Goal: Transaction & Acquisition: Book appointment/travel/reservation

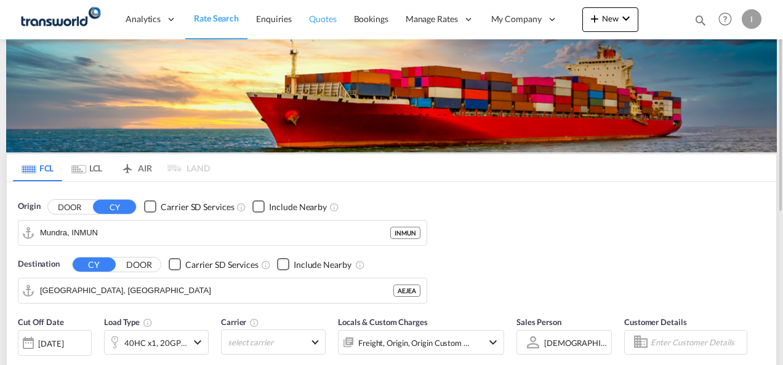
click at [325, 22] on span "Quotes" at bounding box center [322, 19] width 27 height 10
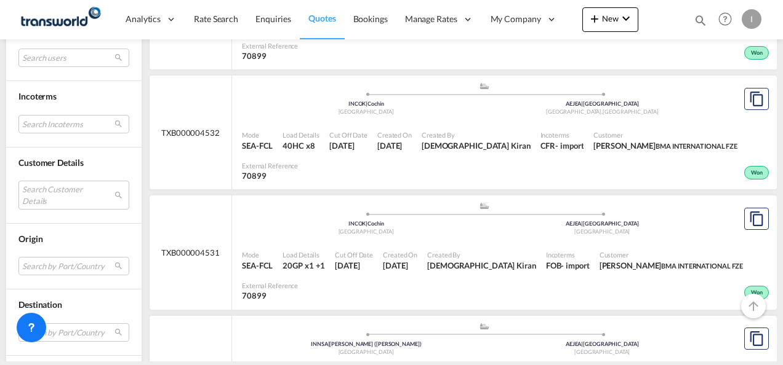
scroll to position [554, 0]
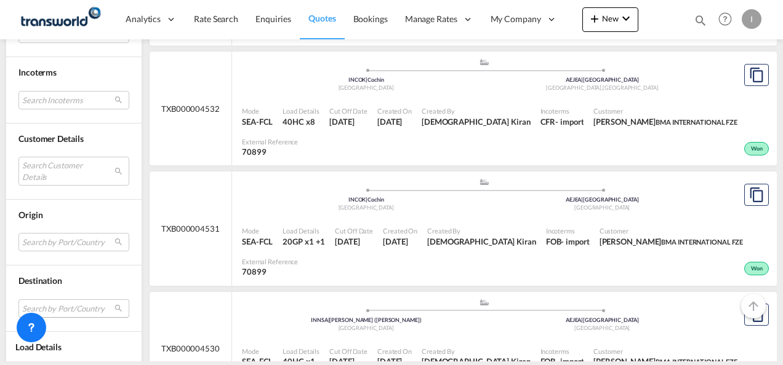
click at [47, 306] on md-select "Search by Port/Country JPNIC nichinan [GEOGRAPHIC_DATA] AEAMF mussafah [GEOGRAP…" at bounding box center [73, 309] width 111 height 18
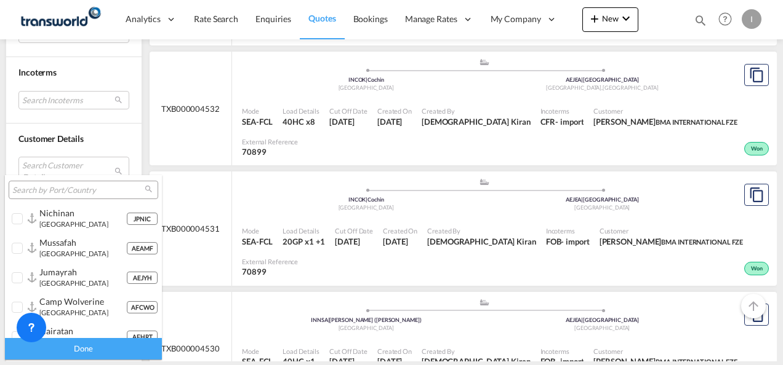
click at [30, 190] on input "search" at bounding box center [78, 190] width 132 height 11
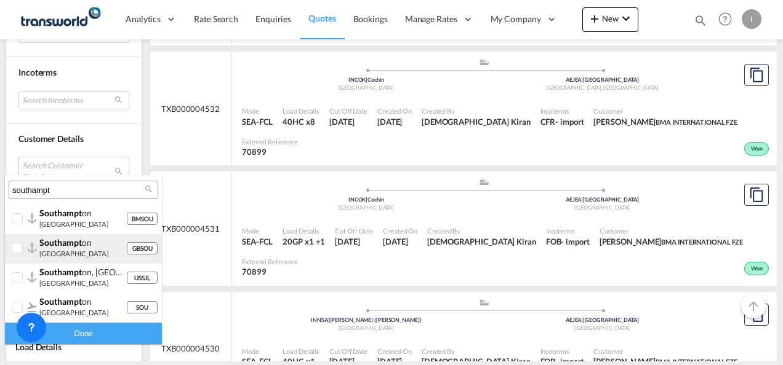
type input "southampt"
click at [65, 246] on span "southampt" at bounding box center [60, 242] width 42 height 10
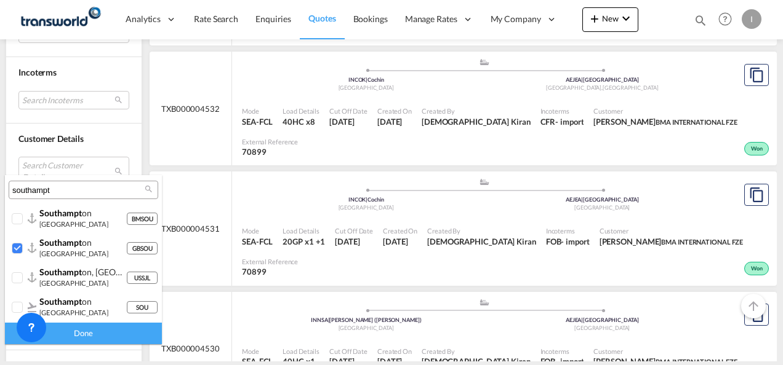
click at [99, 331] on div "Done" at bounding box center [83, 334] width 157 height 22
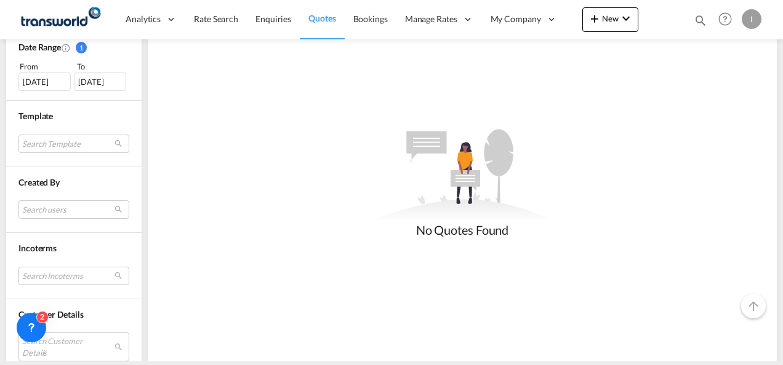
scroll to position [265, 0]
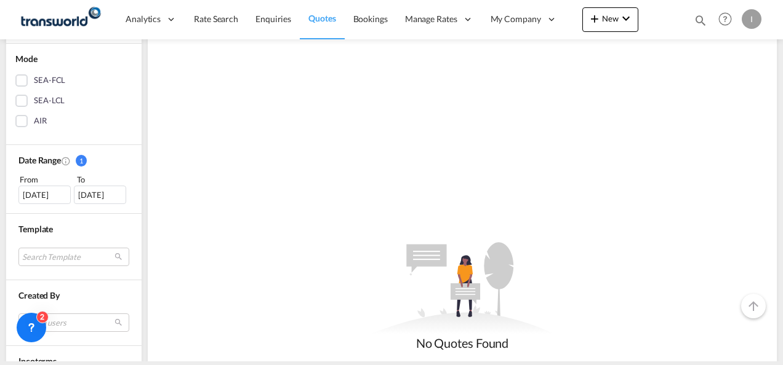
click at [43, 197] on div "[DATE]" at bounding box center [44, 195] width 52 height 18
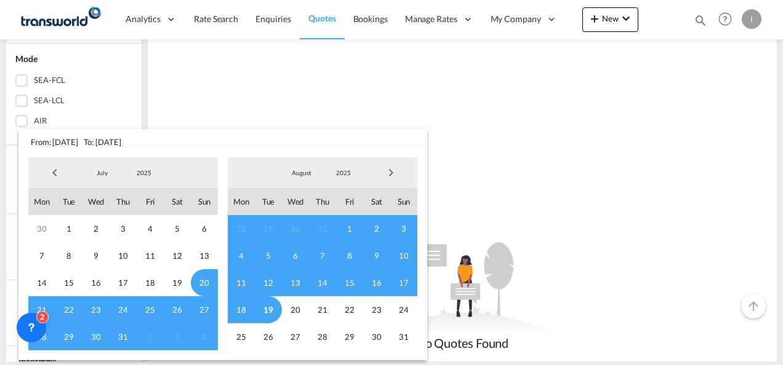
click at [60, 177] on span "Previous Month" at bounding box center [54, 173] width 25 height 25
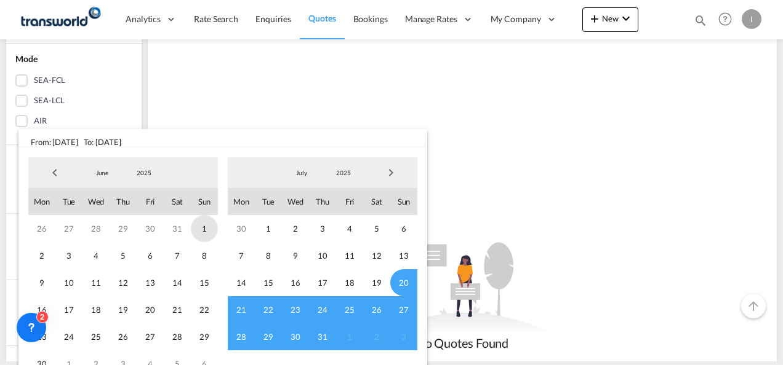
click at [194, 230] on span "1" at bounding box center [204, 228] width 27 height 27
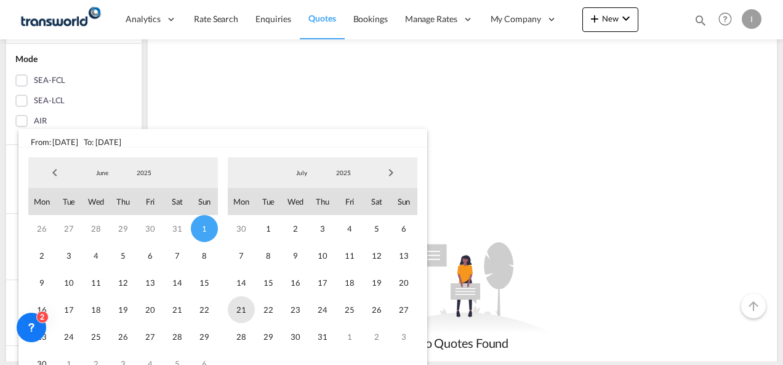
click at [240, 307] on span "21" at bounding box center [241, 310] width 27 height 27
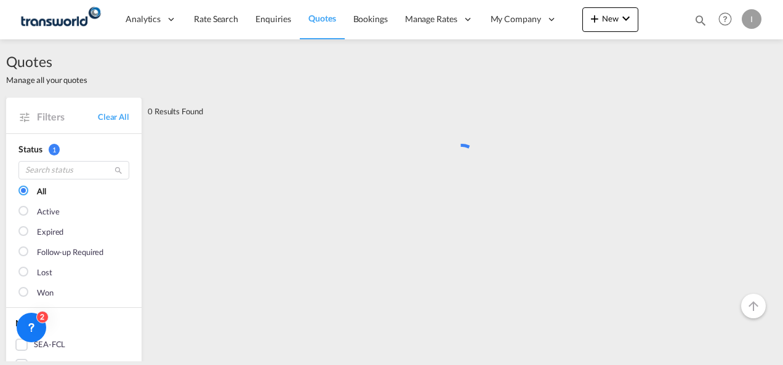
scroll to position [0, 0]
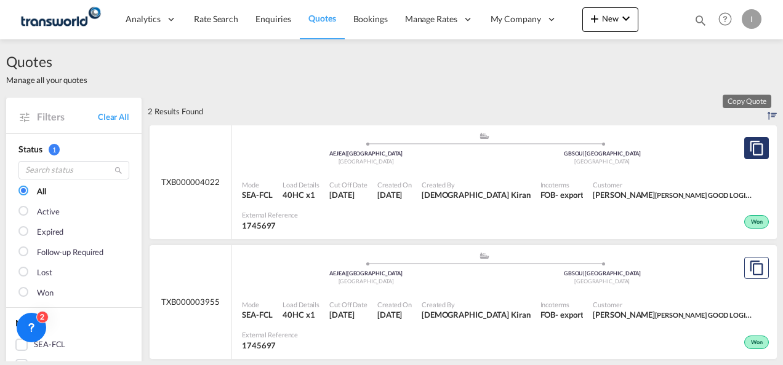
click at [749, 153] on md-icon "assets/icons/custom/copyQuote.svg" at bounding box center [756, 148] width 15 height 15
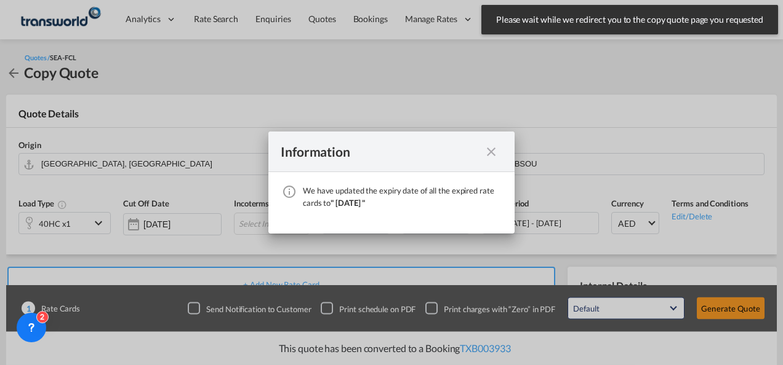
click at [500, 158] on div "We have ..." at bounding box center [491, 151] width 22 height 15
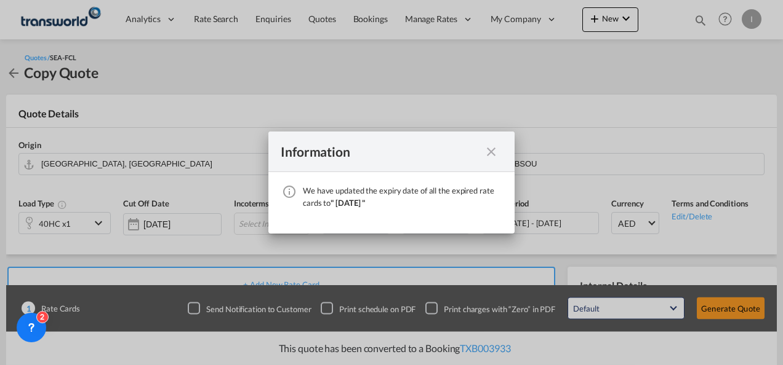
click at [495, 152] on md-icon "icon-close fg-AAA8AD cursor" at bounding box center [491, 152] width 15 height 15
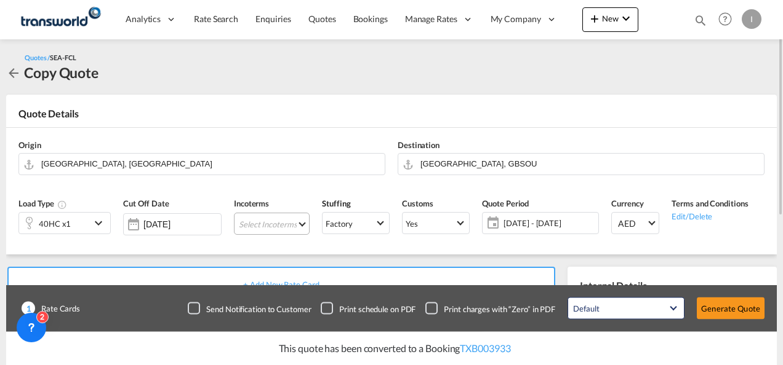
click at [268, 225] on md-select "Select Incoterms DPU - export Delivery at Place Unloaded CIF - import Cost,Insu…" at bounding box center [272, 224] width 76 height 22
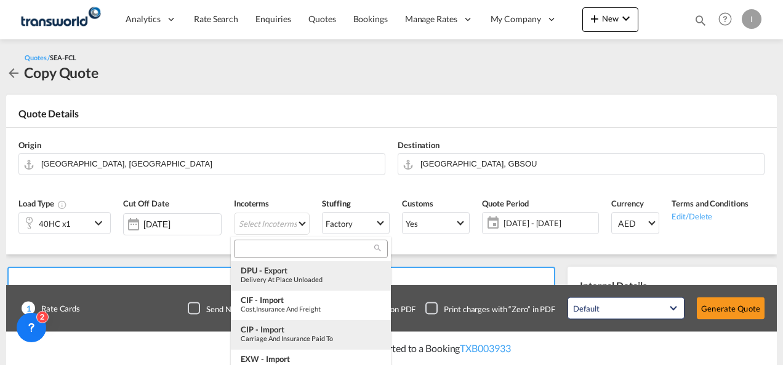
scroll to position [62, 0]
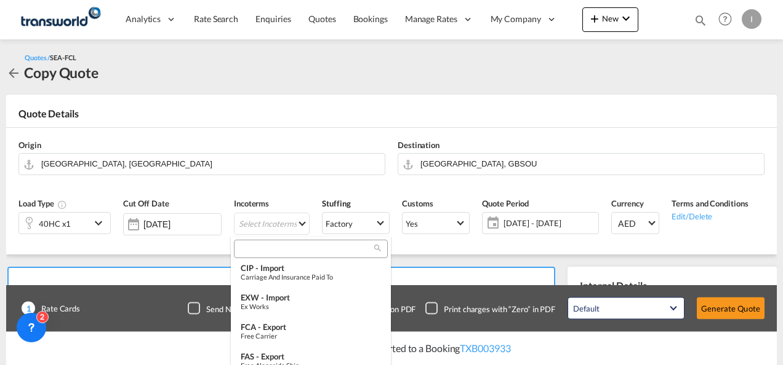
click at [255, 248] on input "search" at bounding box center [305, 249] width 137 height 11
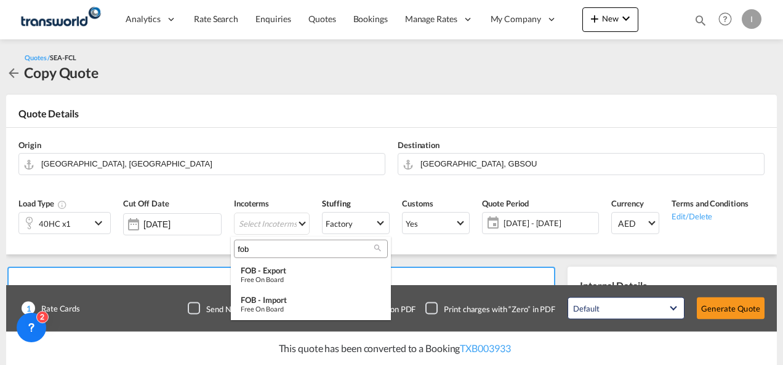
scroll to position [0, 0]
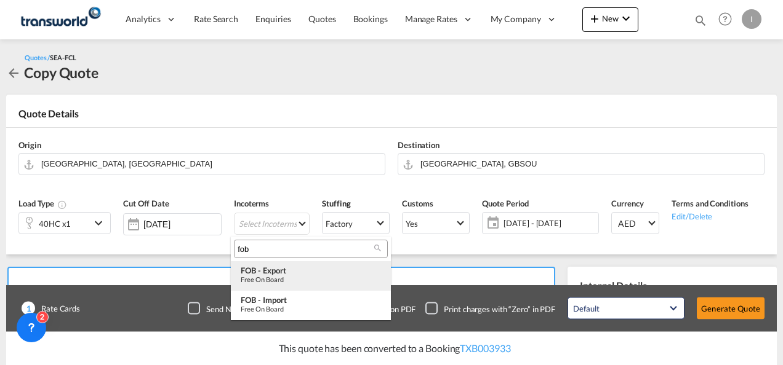
type input "fob"
click at [263, 278] on div "Free on Board" at bounding box center [311, 280] width 140 height 8
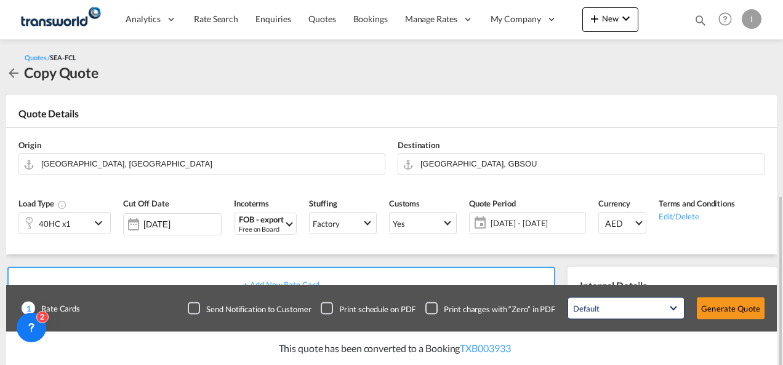
scroll to position [185, 0]
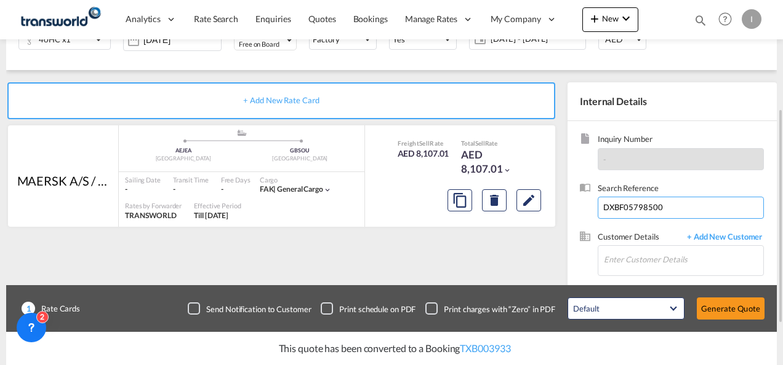
click at [634, 207] on input "DXBF05798500" at bounding box center [680, 208] width 166 height 22
paste input "79144"
type input "DXBF07914400"
click at [639, 246] on input "Enter Customer Details" at bounding box center [683, 260] width 159 height 28
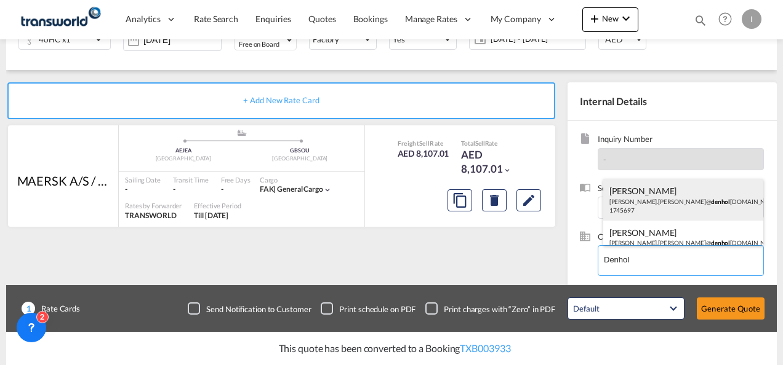
click at [634, 207] on div "[PERSON_NAME] [PERSON_NAME].[PERSON_NAME]@ denhol [DOMAIN_NAME] | DENHOL M GOOD…" at bounding box center [683, 200] width 161 height 42
type input "[PERSON_NAME] GOOD LOGISTICS LIMITED, [PERSON_NAME], [PERSON_NAME][EMAIL_ADDRES…"
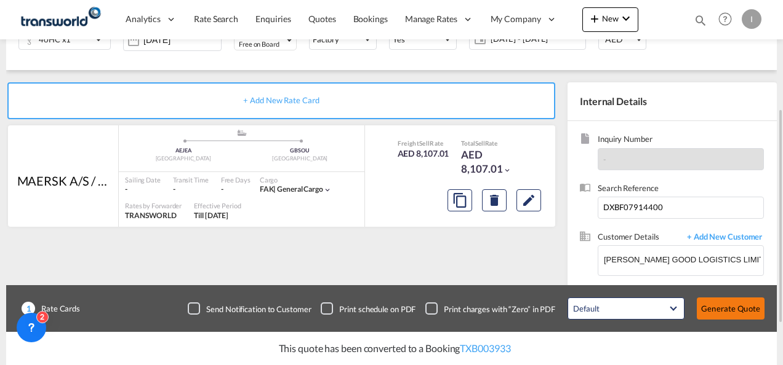
click at [710, 308] on button "Generate Quote" at bounding box center [730, 309] width 68 height 22
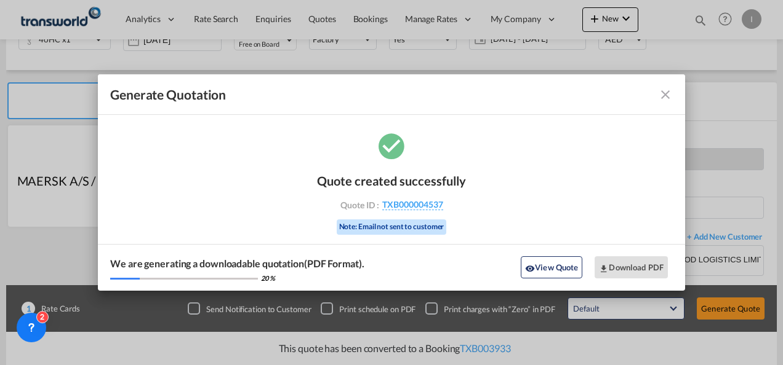
click at [425, 199] on div "Quote created successfully Quote ID : TXB000004537 Note: Email not sent to cust…" at bounding box center [391, 202] width 149 height 83
click at [425, 204] on span "TXB000004537" at bounding box center [412, 204] width 61 height 11
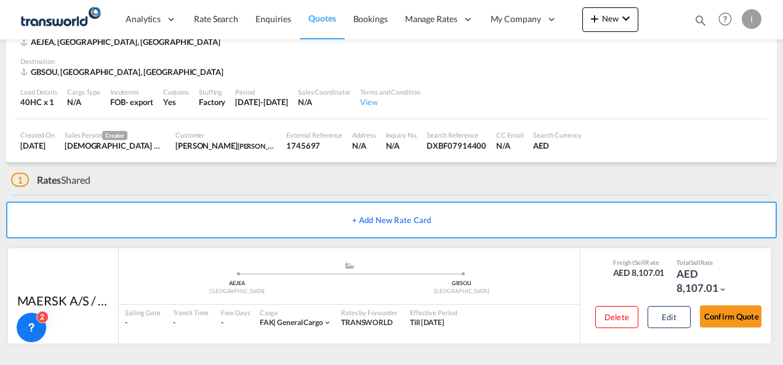
scroll to position [75, 0]
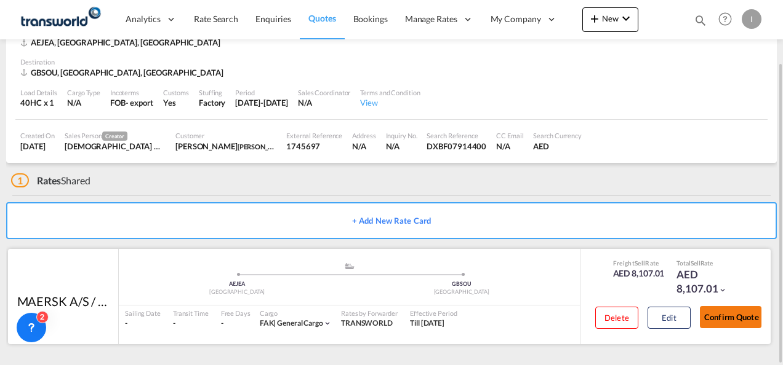
click at [755, 314] on button "Confirm Quote" at bounding box center [731, 317] width 62 height 22
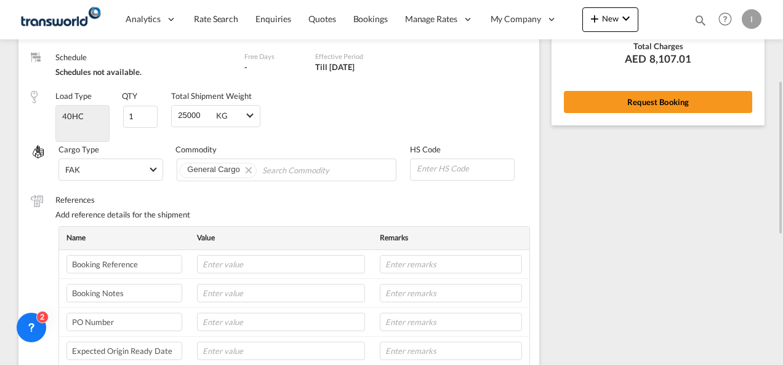
scroll to position [7, 0]
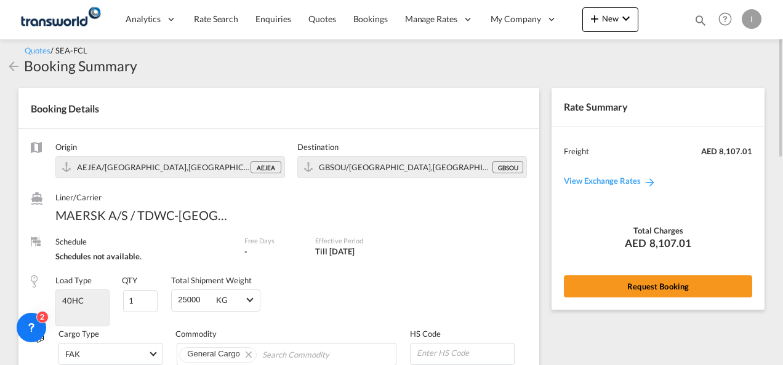
click at [609, 272] on div "Rate Summary Freight AED 8,107.01 View Exchange Rates Total Charges AED 8,107.0…" at bounding box center [657, 198] width 213 height 221
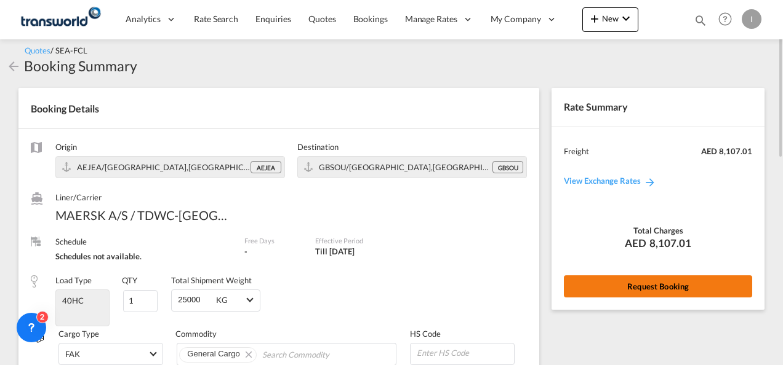
click at [610, 285] on button "Request Booking" at bounding box center [658, 287] width 188 height 22
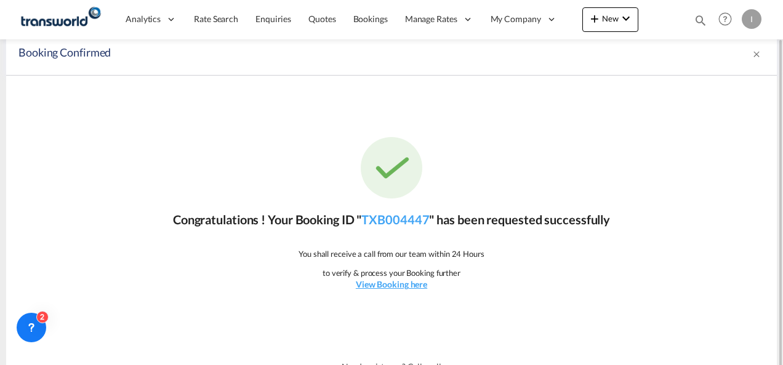
scroll to position [23, 0]
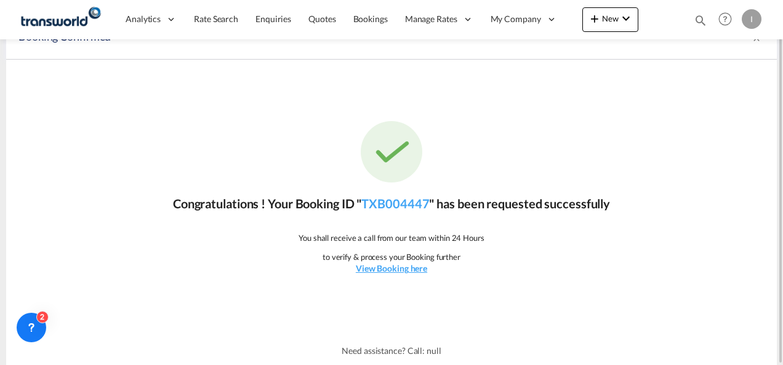
click at [406, 192] on div "Congratulations ! Your Booking ID " TXB004447 " has been requested successfully…" at bounding box center [391, 198] width 770 height 277
click at [408, 204] on link "TXB004447" at bounding box center [395, 203] width 68 height 15
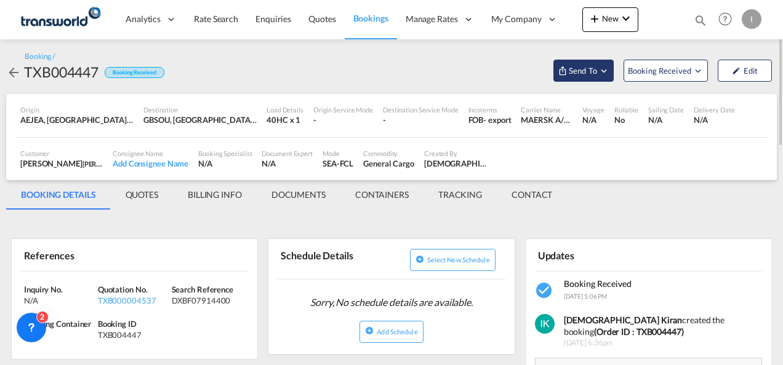
click at [591, 81] on button "Send To" at bounding box center [583, 71] width 60 height 22
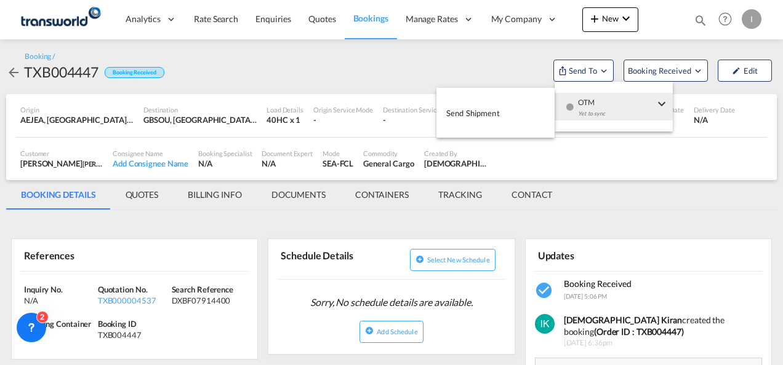
click at [601, 105] on div "Yet to sync" at bounding box center [616, 117] width 76 height 26
click at [519, 114] on button "Send Shipment" at bounding box center [495, 113] width 118 height 28
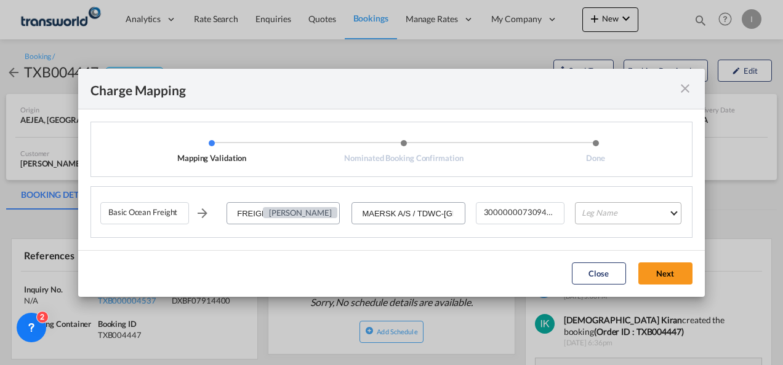
click at [629, 213] on md-select "Leg Name HANDLING ORIGIN VESSEL HANDLING DESTINATION OTHERS TL PICK UP CUSTOMS …" at bounding box center [628, 213] width 106 height 22
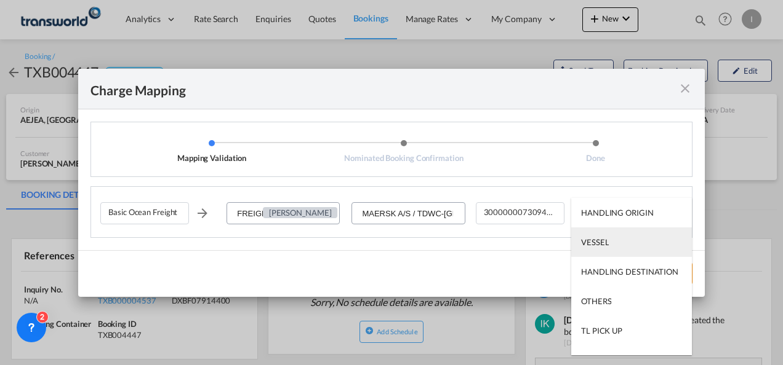
click at [615, 240] on md-option "VESSEL" at bounding box center [631, 243] width 121 height 30
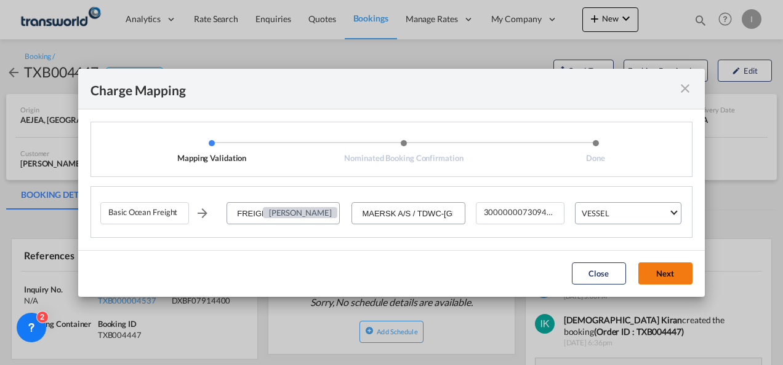
click at [667, 271] on button "Next" at bounding box center [665, 274] width 54 height 22
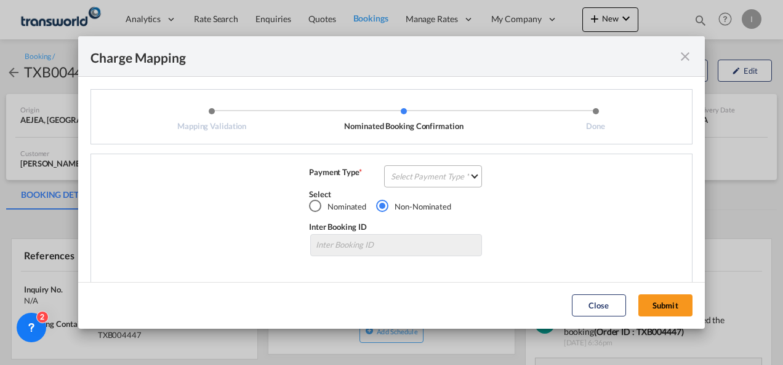
click at [388, 172] on md-select "Select Payment Type COLLECT PREPAID" at bounding box center [433, 177] width 98 height 22
click at [0, 0] on div "COLLECT" at bounding box center [0, 0] width 0 height 0
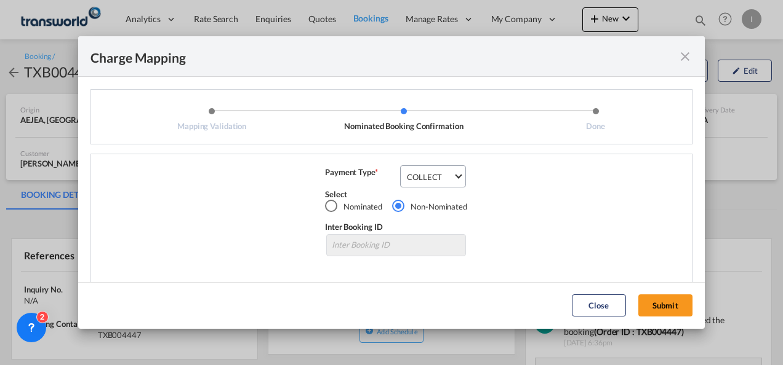
click at [649, 318] on md-dialog-actions "Close Submit" at bounding box center [391, 305] width 626 height 47
click at [653, 309] on button "Submit" at bounding box center [665, 306] width 54 height 22
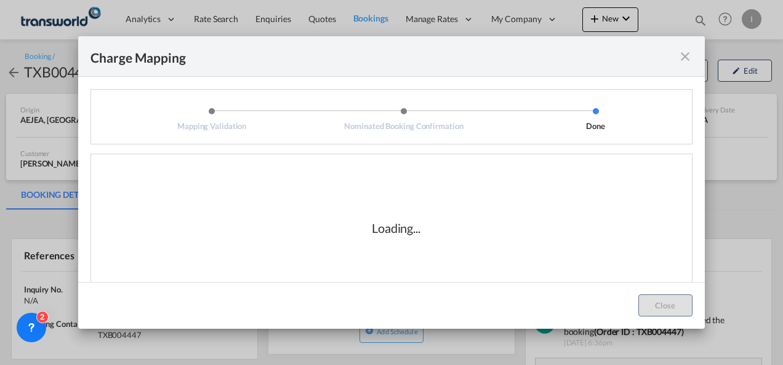
click at [374, 238] on div "Loading..." at bounding box center [395, 228] width 591 height 123
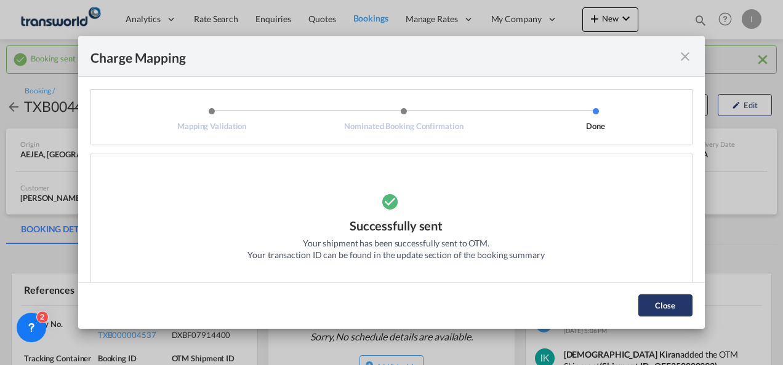
click at [660, 309] on button "Close" at bounding box center [665, 306] width 54 height 22
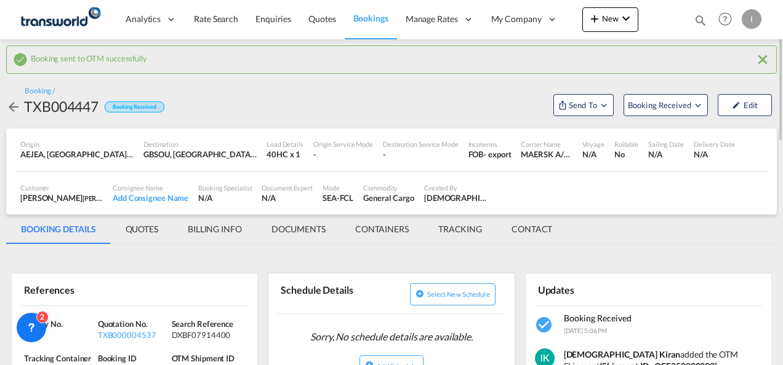
scroll to position [62, 0]
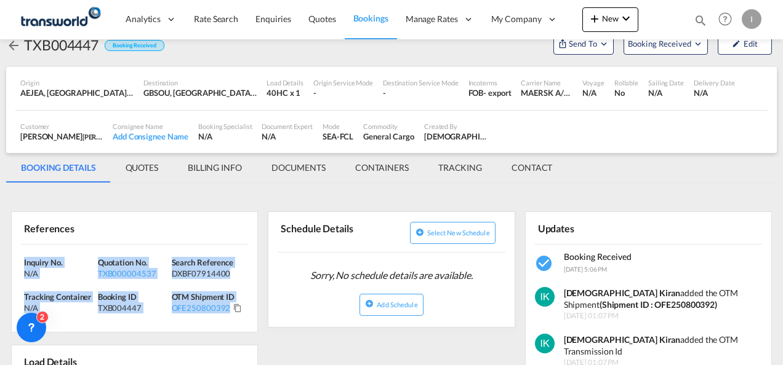
drag, startPoint x: 252, startPoint y: 309, endPoint x: -2, endPoint y: 262, distance: 258.4
click at [0, 262] on html "Analytics Reports Dashboard Rate Search Enquiries Quotes" at bounding box center [391, 182] width 783 height 365
copy div "Inquiry No. N/A Quotation No. TXB000004537 Search Reference DXBF07914400 Tracki…"
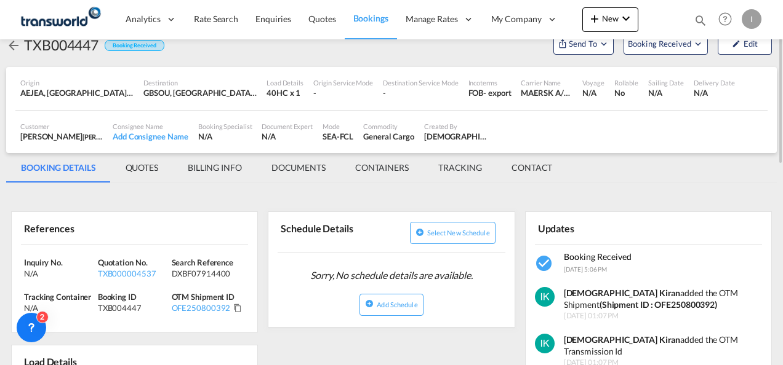
click at [698, 19] on md-icon "icon-magnify" at bounding box center [700, 21] width 14 height 14
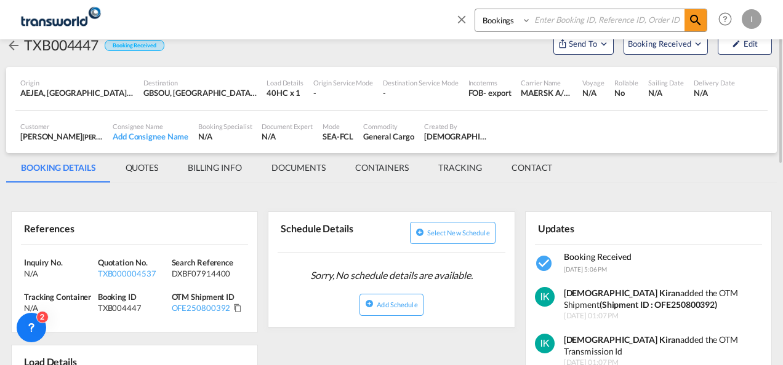
click at [635, 17] on input at bounding box center [607, 20] width 153 height 22
paste input "TXB004234"
type input "TXB004234"
click at [692, 23] on md-icon "icon-magnify" at bounding box center [695, 20] width 15 height 15
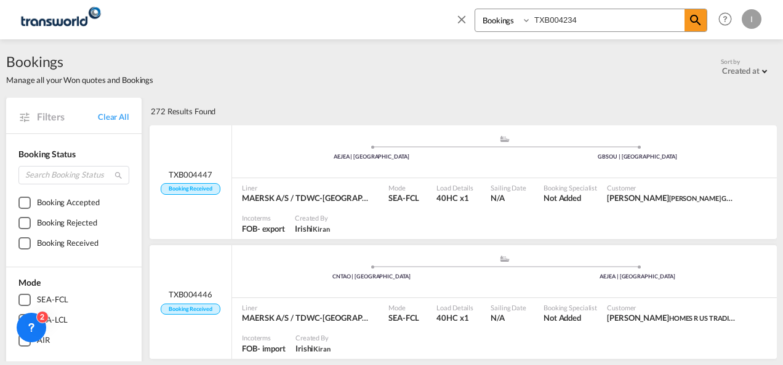
click at [687, 32] on div "Bookings Quotes Enquiries TXB004234" at bounding box center [581, 24] width 252 height 30
click at [698, 22] on md-icon "icon-magnify" at bounding box center [695, 20] width 15 height 15
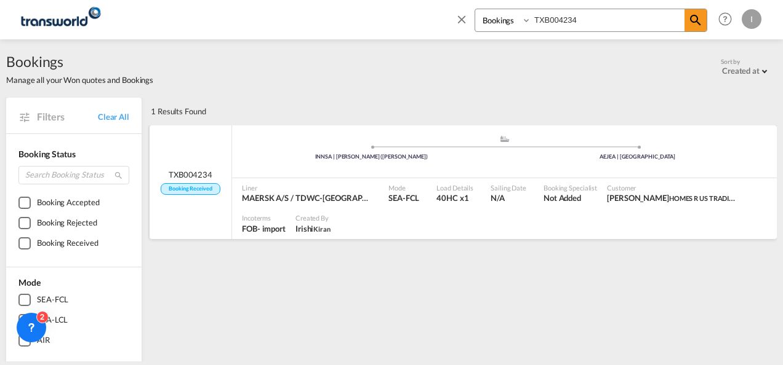
click at [560, 170] on div ".a{fill:#aaa8ad;} .a{fill:#aaa8ad;} INNSA | [PERSON_NAME] ([PERSON_NAME]) [GEOG…" at bounding box center [504, 153] width 545 height 37
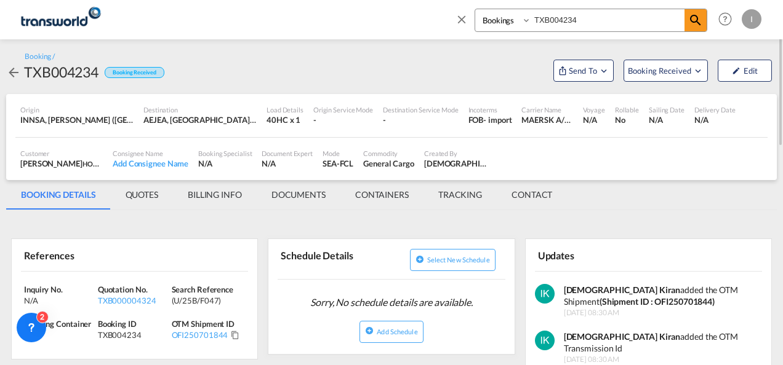
scroll to position [62, 0]
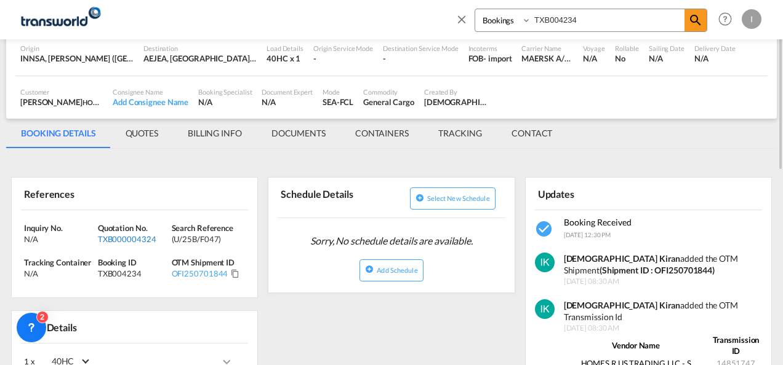
click at [132, 240] on div "TXB000004324" at bounding box center [133, 239] width 71 height 11
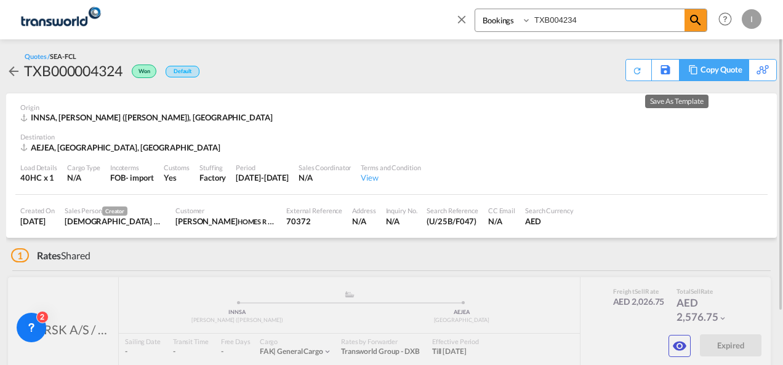
click at [722, 67] on div "Copy Quote" at bounding box center [721, 70] width 42 height 21
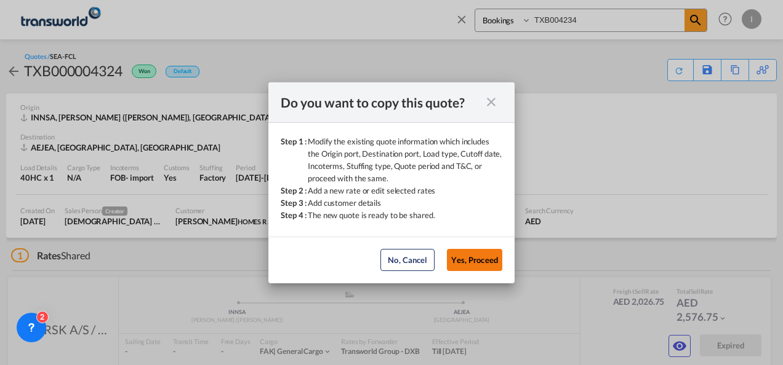
click at [484, 256] on button "Yes, Proceed" at bounding box center [474, 260] width 55 height 22
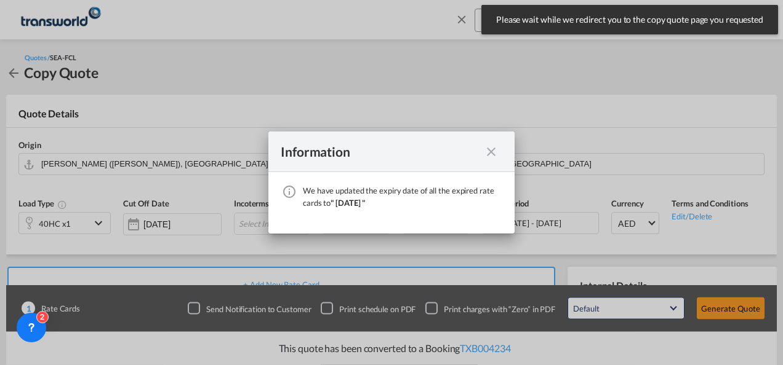
click at [498, 151] on div "We have ..." at bounding box center [491, 151] width 22 height 15
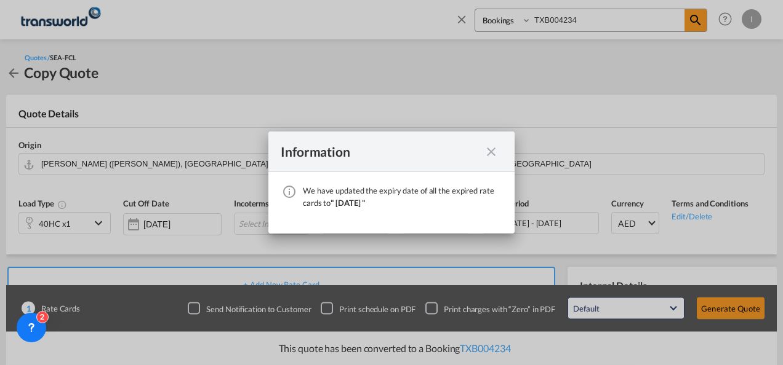
click at [492, 150] on md-icon "icon-close fg-AAA8AD cursor" at bounding box center [491, 152] width 15 height 15
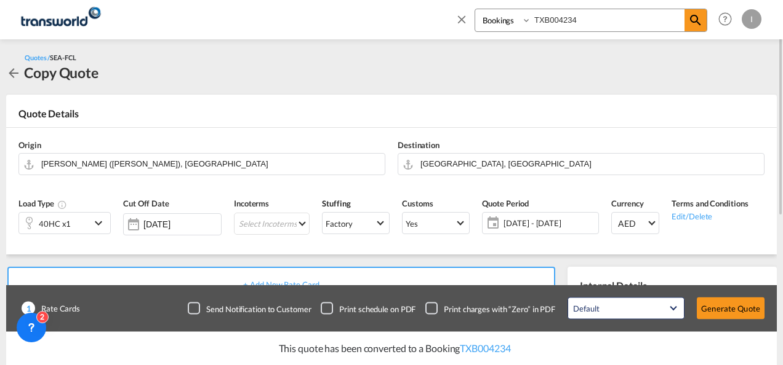
click at [76, 224] on div "40HC x1" at bounding box center [54, 223] width 71 height 21
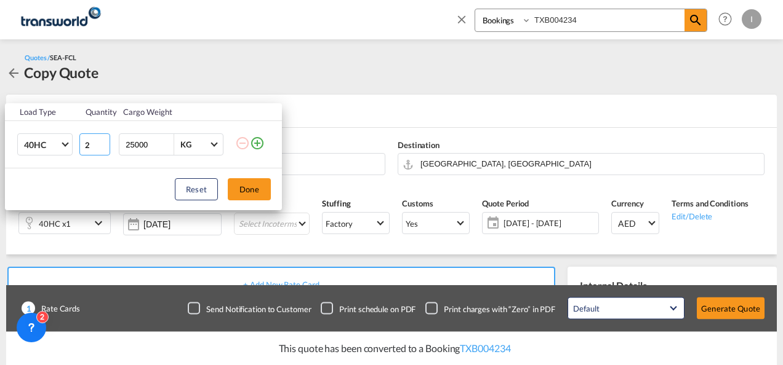
type input "2"
click at [103, 143] on input "2" at bounding box center [94, 145] width 31 height 22
click at [246, 187] on button "Done" at bounding box center [249, 189] width 43 height 22
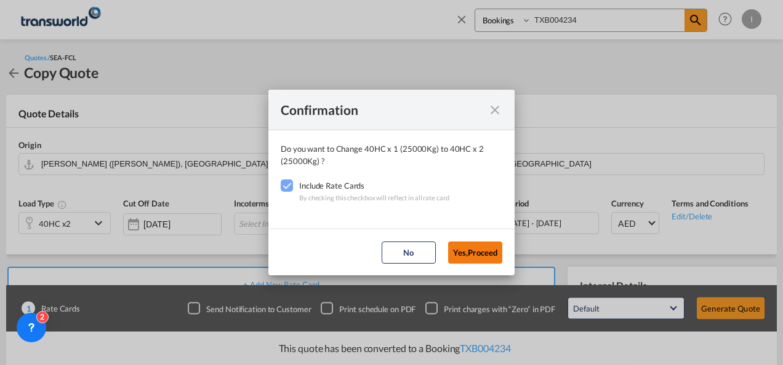
click at [468, 256] on button "Yes,Proceed" at bounding box center [475, 253] width 54 height 22
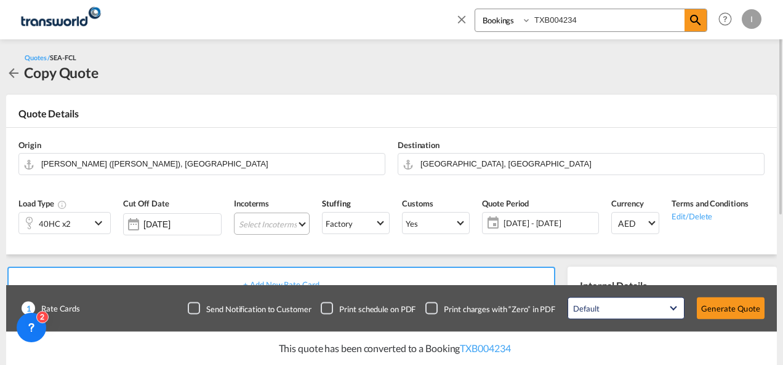
click at [252, 225] on md-select "Select Incoterms DPU - export Delivery at Place Unloaded CIF - import Cost,Insu…" at bounding box center [272, 224] width 76 height 22
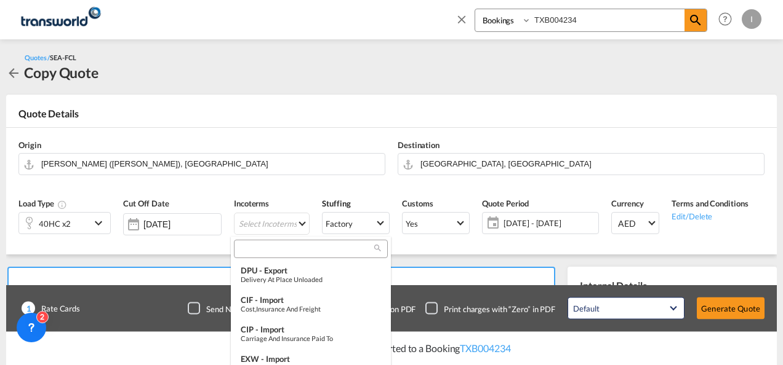
click at [263, 242] on div at bounding box center [311, 249] width 154 height 18
click at [262, 251] on input "search" at bounding box center [305, 249] width 137 height 11
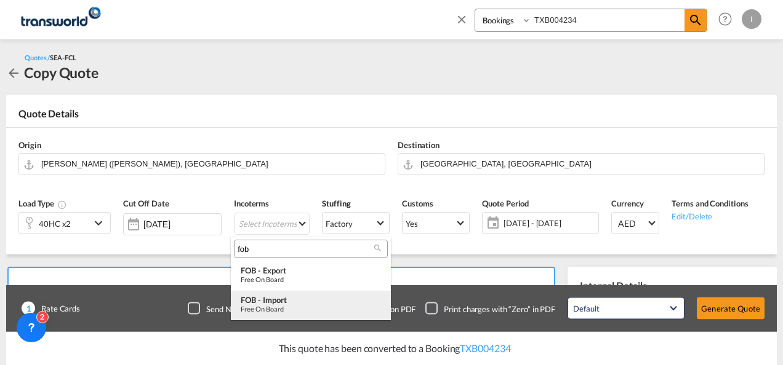
type input "fob"
click at [261, 305] on div "Free on Board" at bounding box center [311, 309] width 140 height 8
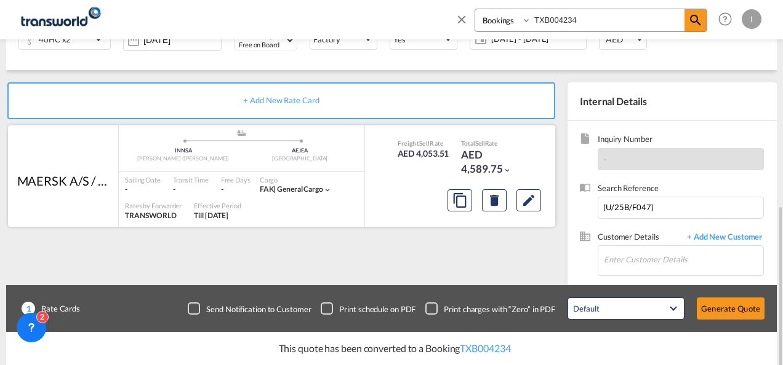
scroll to position [253, 0]
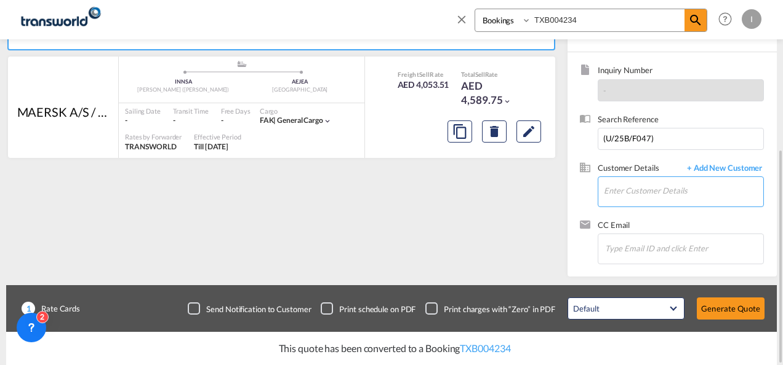
click at [617, 193] on input "Enter Customer Details" at bounding box center [683, 191] width 159 height 28
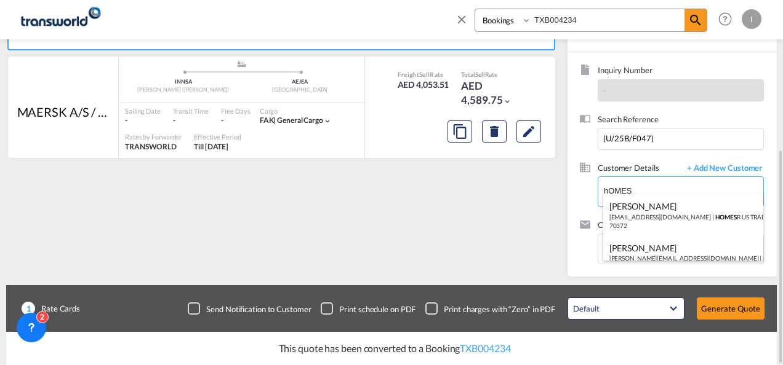
click at [626, 197] on div "Abhay S [EMAIL_ADDRESS][DOMAIN_NAME] | HOMES R US TRADING LLC | 70372" at bounding box center [683, 215] width 161 height 42
type input "HOMES R US TRADING LLC, Abhay S, [EMAIL_ADDRESS][DOMAIN_NAME]"
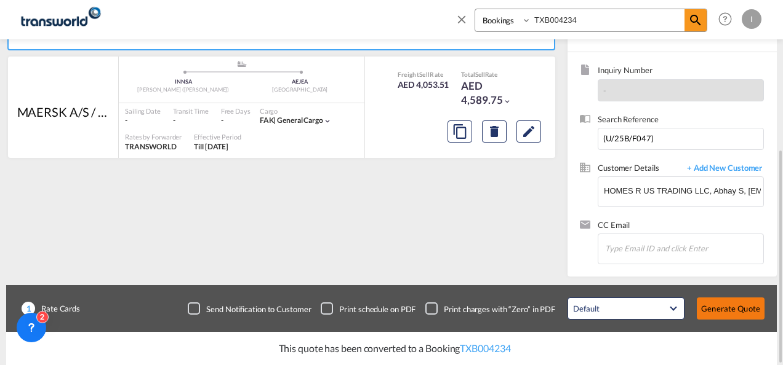
click at [724, 299] on button "Generate Quote" at bounding box center [730, 309] width 68 height 22
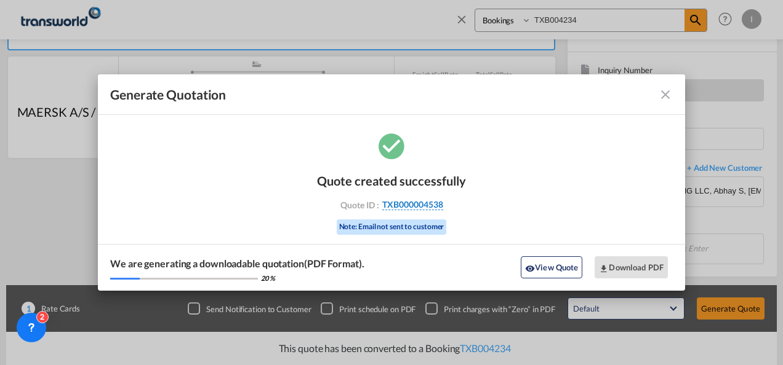
click at [427, 203] on span "TXB000004538" at bounding box center [412, 204] width 61 height 11
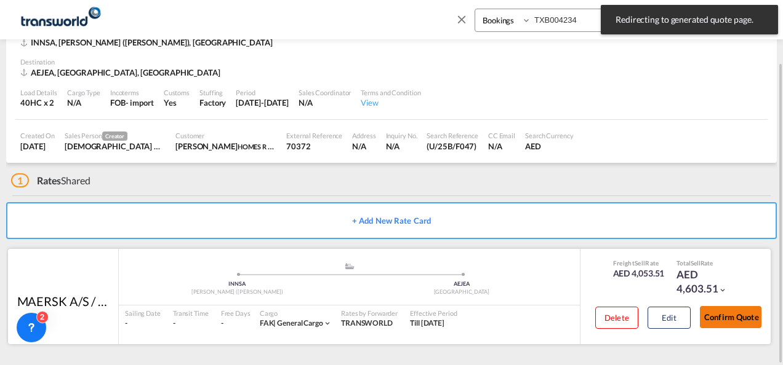
click at [732, 317] on button "Confirm Quote" at bounding box center [731, 317] width 62 height 22
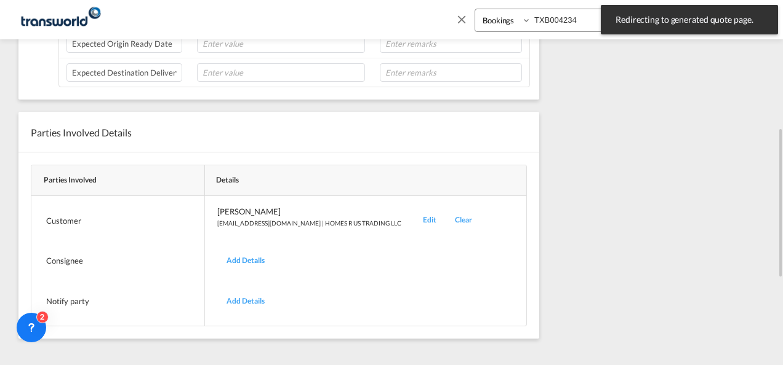
scroll to position [215, 0]
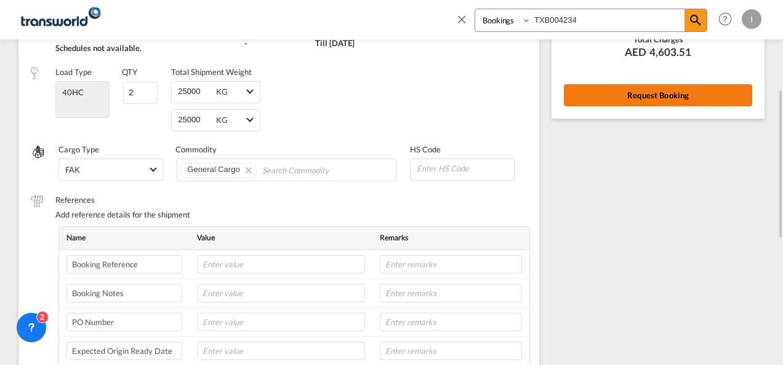
click at [587, 104] on button "Request Booking" at bounding box center [658, 95] width 188 height 22
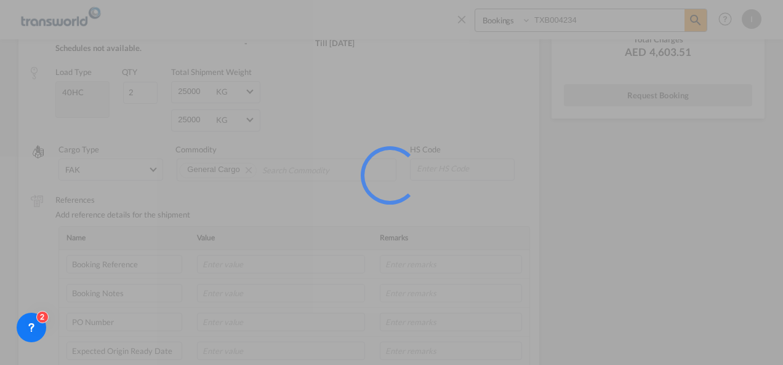
scroll to position [23, 0]
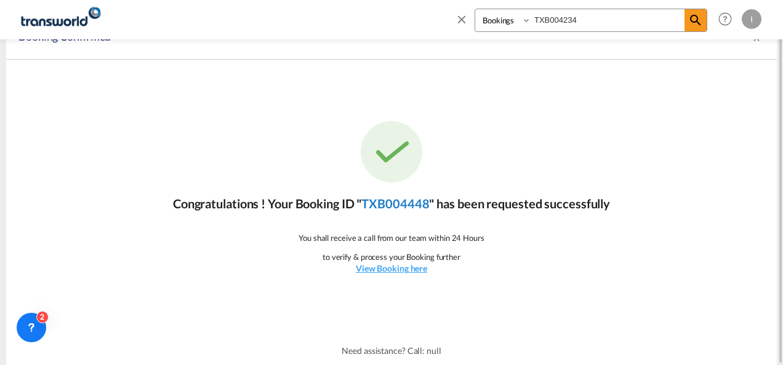
click at [401, 200] on link "TXB004448" at bounding box center [395, 203] width 68 height 15
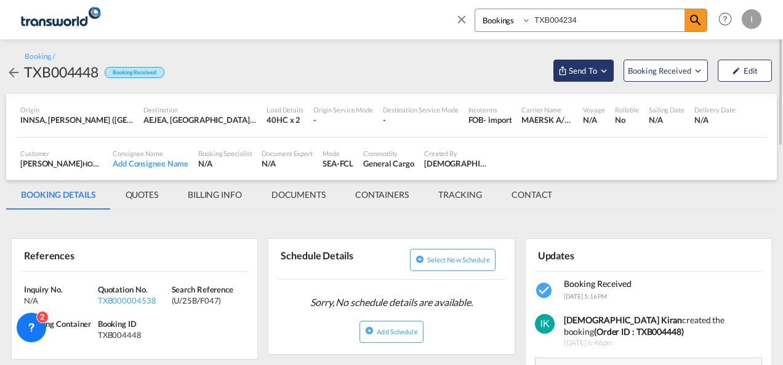
click at [594, 65] on span "Send To" at bounding box center [582, 71] width 31 height 12
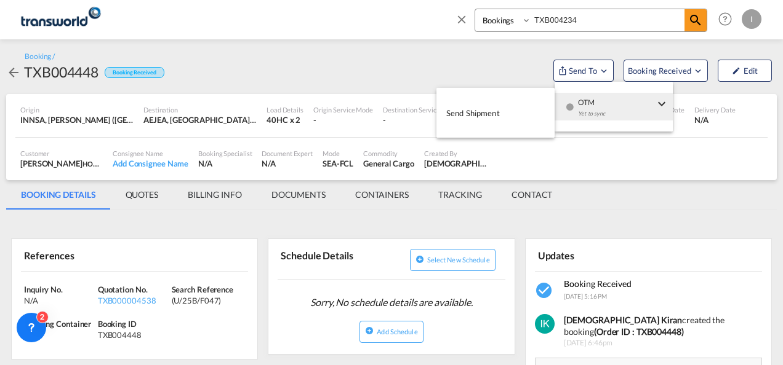
click at [601, 90] on md-menu-item "OTM Yet to sync" at bounding box center [613, 107] width 118 height 40
click at [548, 95] on md-menu-item "Send Shipment" at bounding box center [495, 113] width 118 height 40
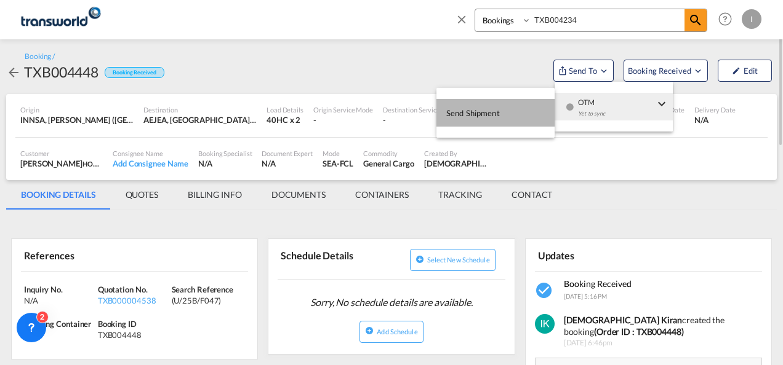
click at [522, 103] on button "Send Shipment" at bounding box center [495, 113] width 118 height 28
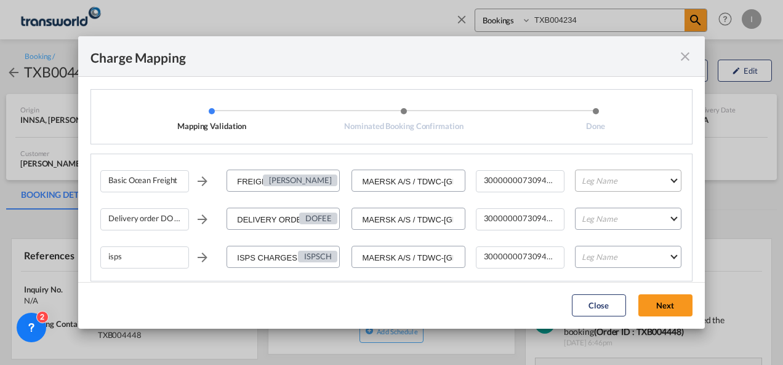
click at [594, 181] on md-select "Leg Name HANDLING ORIGIN VESSEL HANDLING DESTINATION OTHERS TL PICK UP CUSTOMS …" at bounding box center [628, 181] width 106 height 22
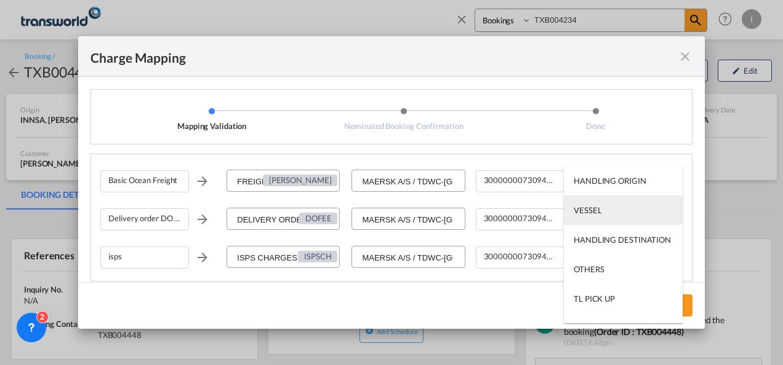
click at [597, 208] on div "VESSEL" at bounding box center [587, 210] width 28 height 11
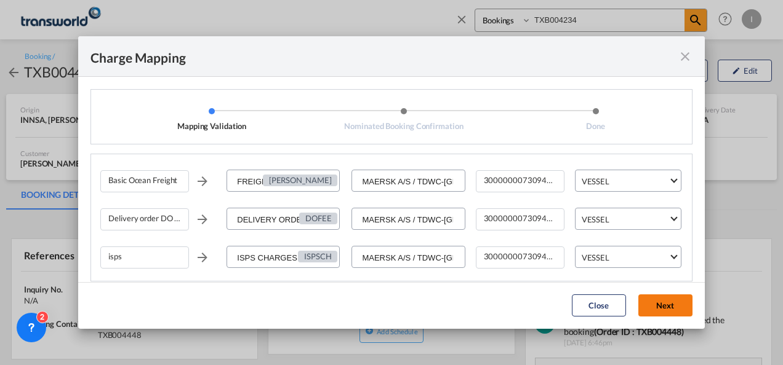
click at [661, 313] on button "Next" at bounding box center [665, 306] width 54 height 22
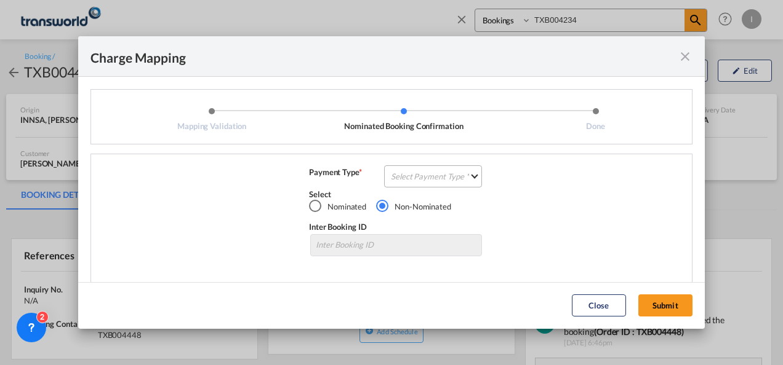
click at [402, 176] on md-select "Select Payment Type COLLECT PREPAID" at bounding box center [433, 177] width 98 height 22
click at [402, 176] on div "COLLECT" at bounding box center [404, 176] width 35 height 11
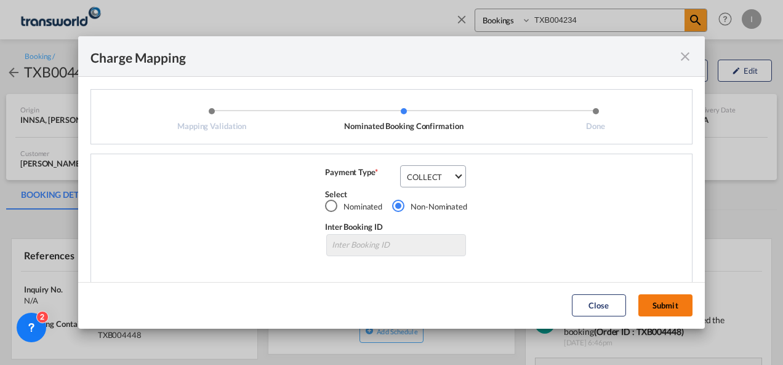
click at [648, 306] on button "Submit" at bounding box center [665, 306] width 54 height 22
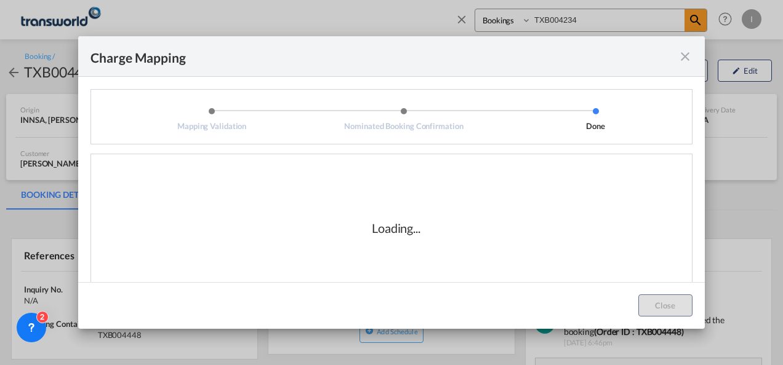
click at [503, 235] on div "Loading..." at bounding box center [395, 228] width 591 height 123
click at [485, 199] on div "Loading..." at bounding box center [395, 228] width 591 height 123
click at [487, 231] on div "Loading..." at bounding box center [395, 228] width 591 height 123
click at [338, 191] on div "Loading..." at bounding box center [395, 228] width 591 height 123
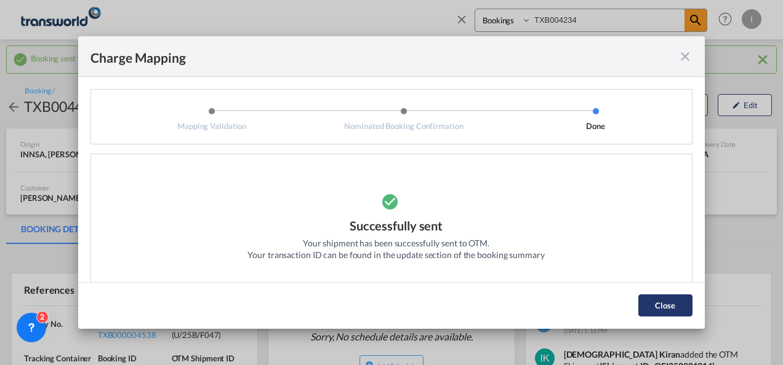
click at [671, 296] on button "Close" at bounding box center [665, 306] width 54 height 22
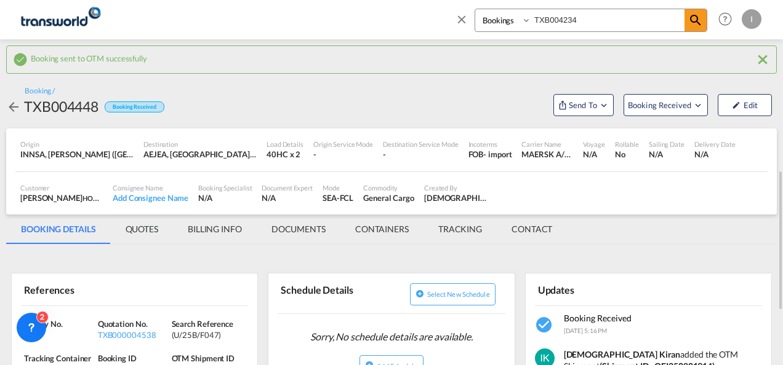
scroll to position [123, 0]
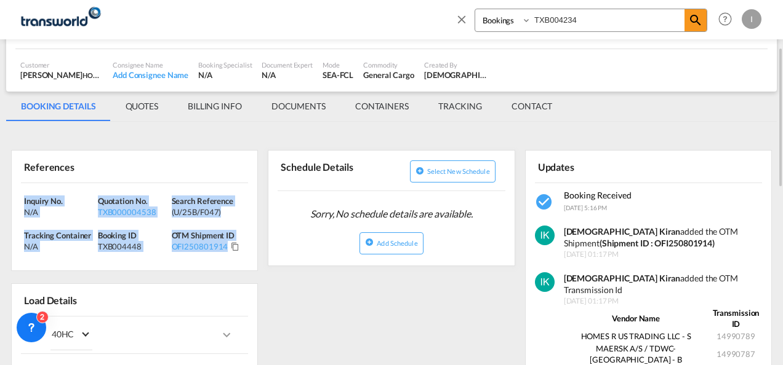
drag, startPoint x: 250, startPoint y: 260, endPoint x: 14, endPoint y: 186, distance: 246.9
click at [14, 186] on div "Inquiry No. N/A Quotation No. TXB000004538 Search Reference (U/25B/F047) Tracki…" at bounding box center [134, 227] width 245 height 88
drag, startPoint x: 14, startPoint y: 186, endPoint x: 54, endPoint y: 199, distance: 41.4
copy div "Inquiry No. N/A Quotation No. TXB000004538 Search Reference (U/25B/F047) Tracki…"
